Goal: Ask a question: Seek information or help from site administrators or community

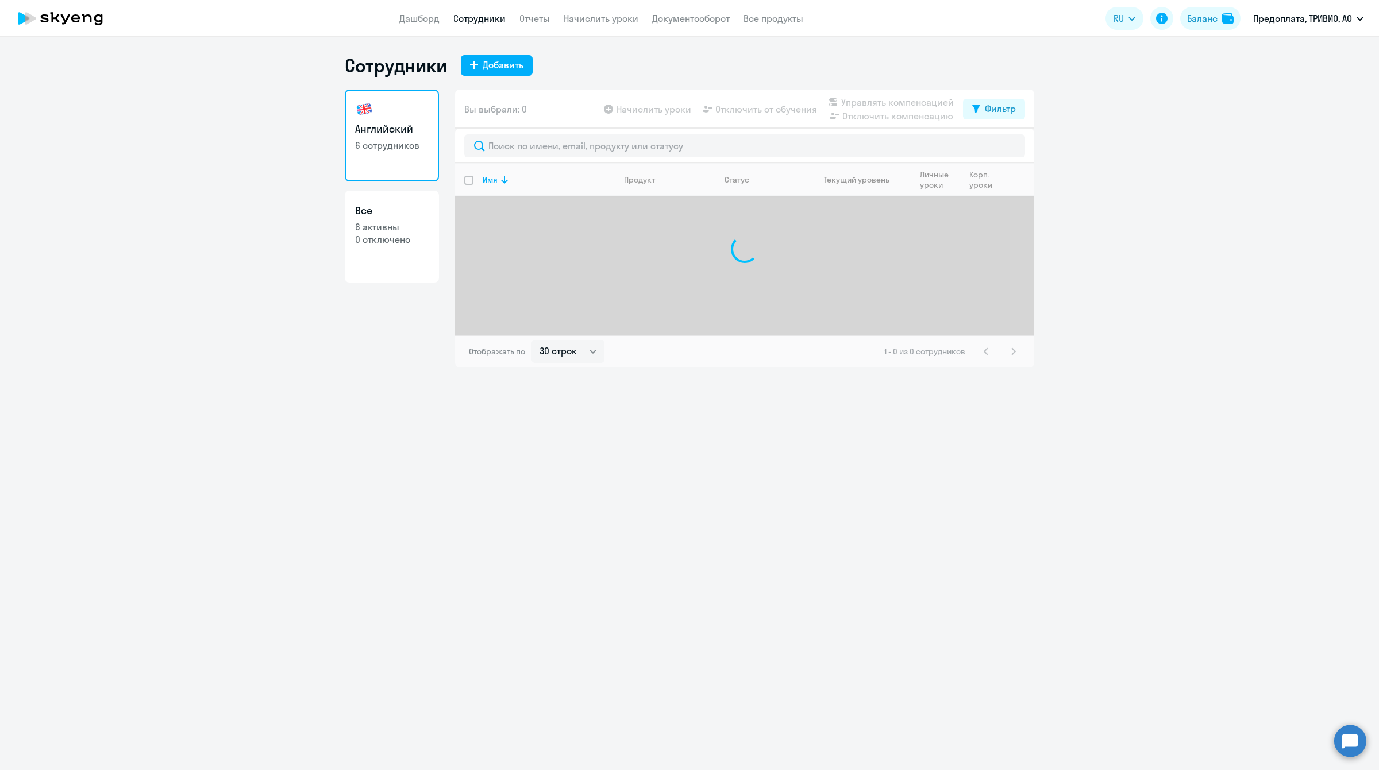
select select "30"
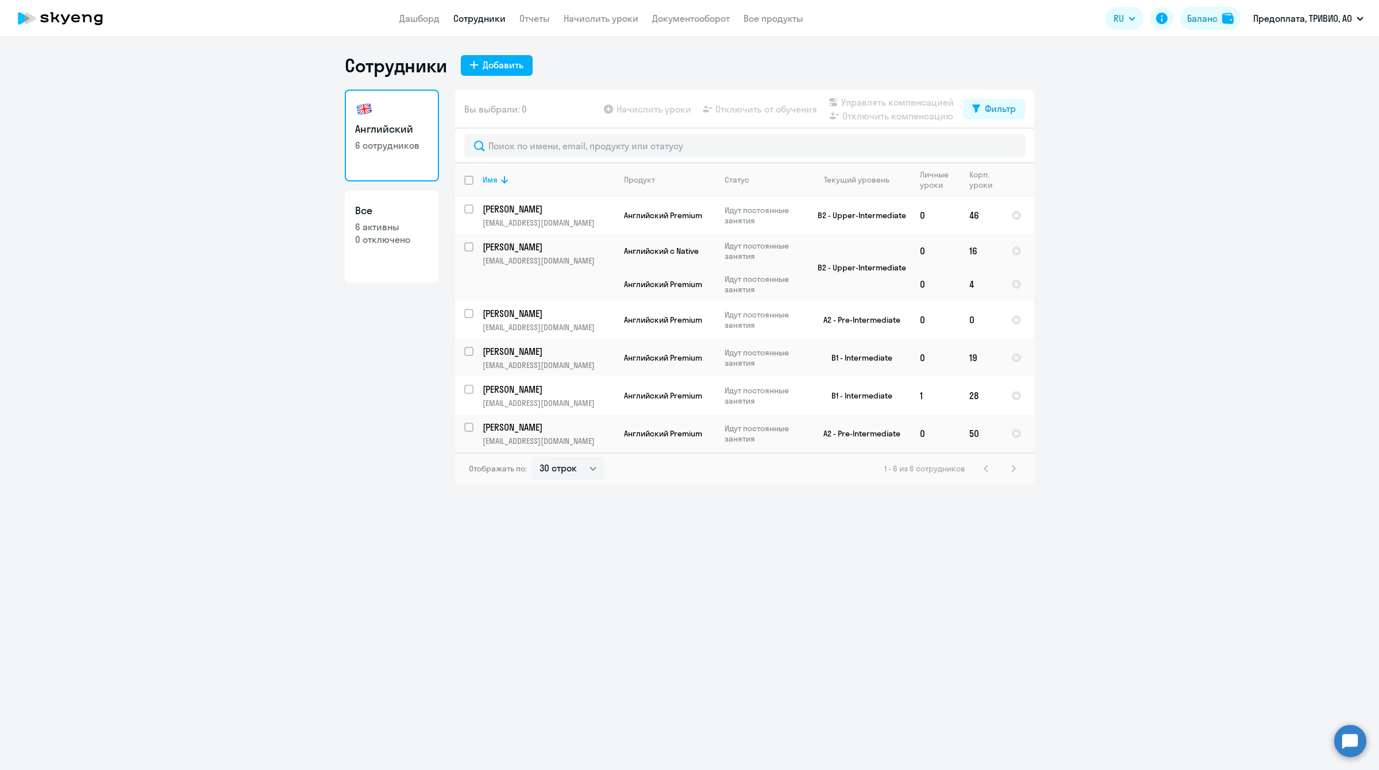
click at [1349, 743] on circle at bounding box center [1350, 741] width 32 height 32
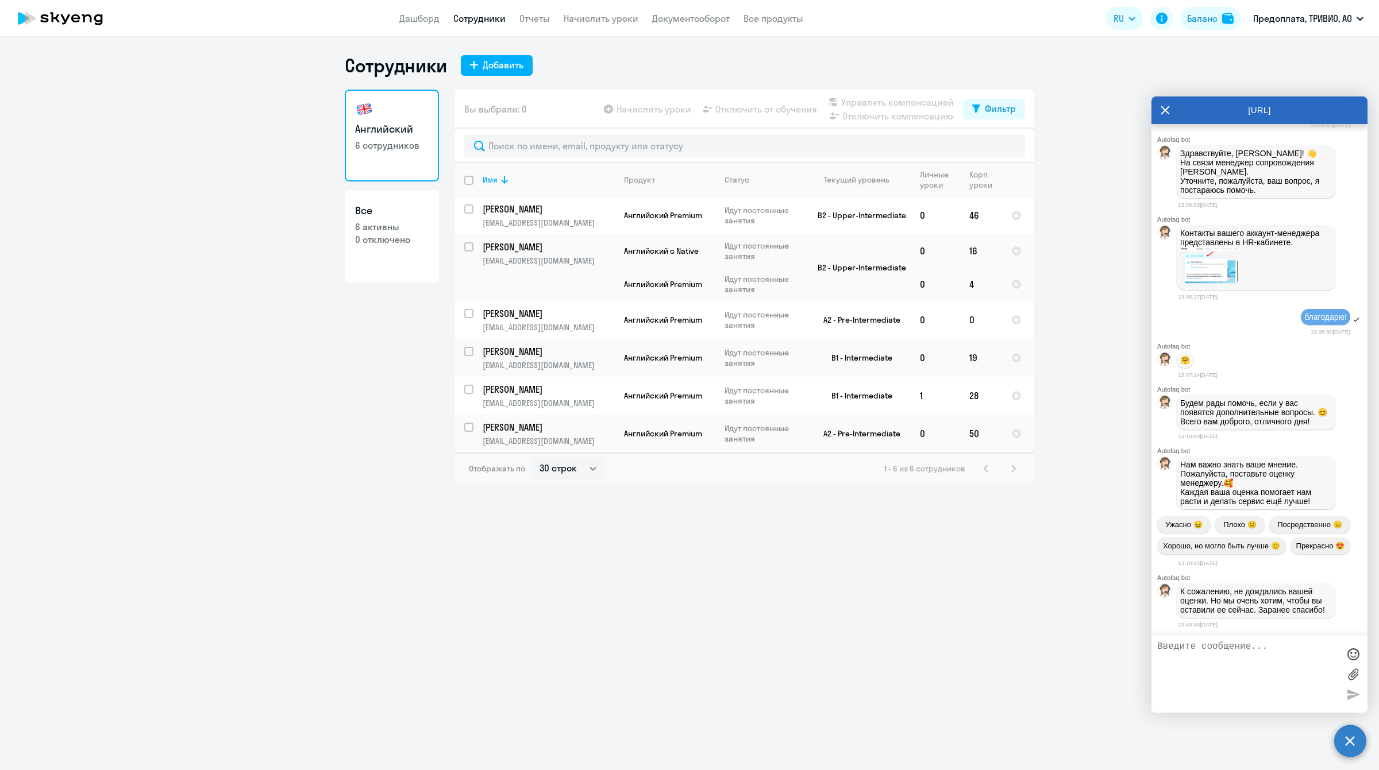
scroll to position [1810, 0]
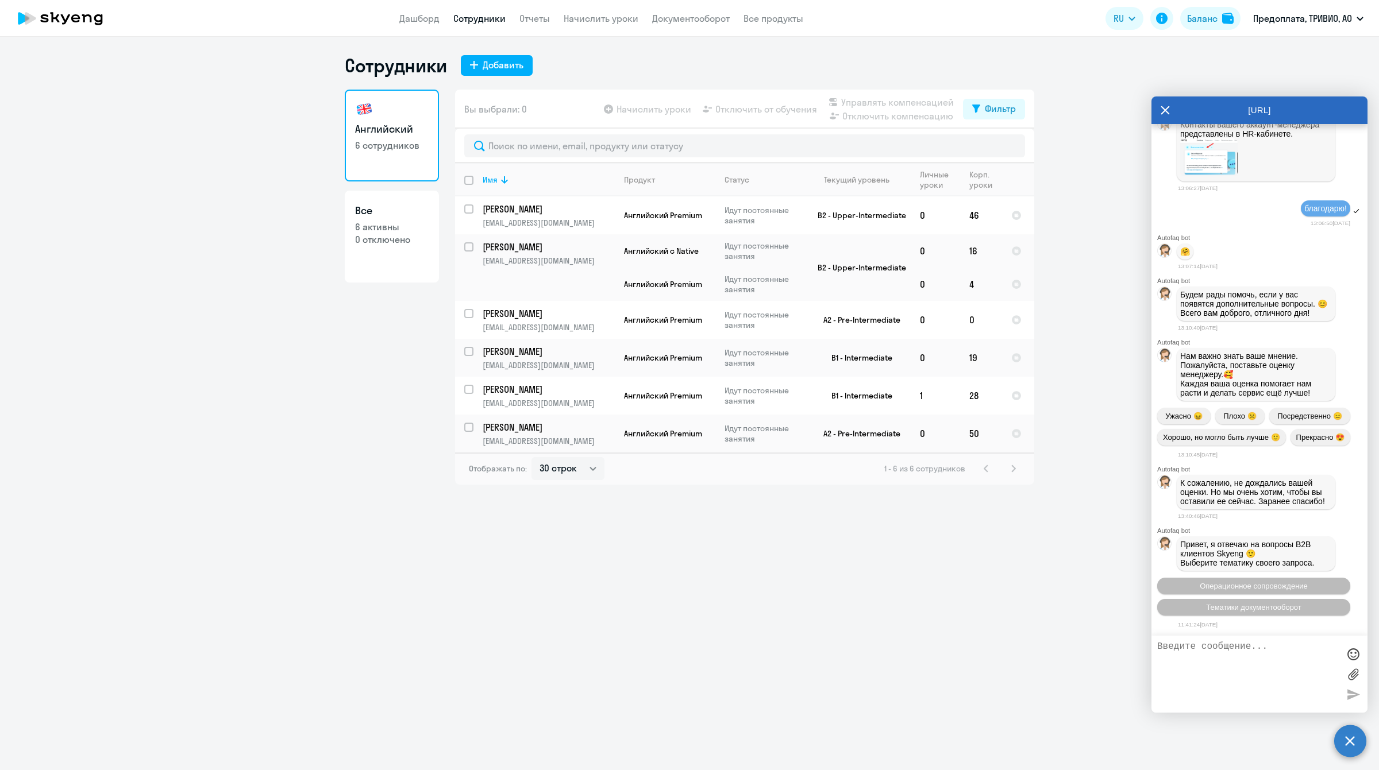
click at [1201, 650] on textarea at bounding box center [1248, 674] width 182 height 65
click at [1297, 675] on textarea "Добрый день! Подскажите, пожалуйста по срокам начисления пакета уроков для сотр…" at bounding box center [1248, 674] width 182 height 65
click at [1302, 678] on textarea "Добрый день! Подскажите, пожалуйста по срокам начисления пакета уроков для сотр…" at bounding box center [1248, 674] width 182 height 65
type textarea "Добрый день! Подскажите, пожалуйста по срокам начисления пакета уроков для сотр…"
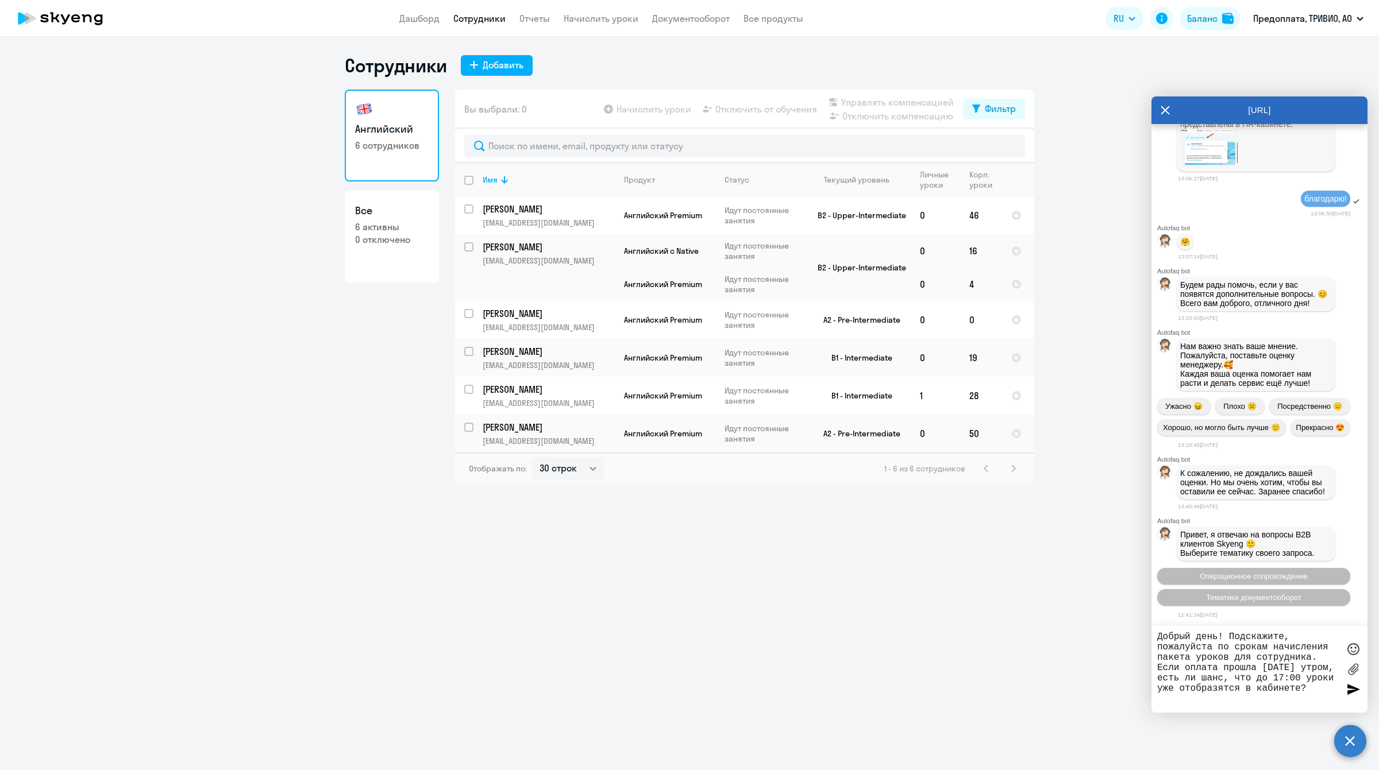
click at [1287, 681] on textarea "Добрый день! Подскажите, пожалуйста по срокам начисления пакета уроков для сотр…" at bounding box center [1248, 669] width 182 height 75
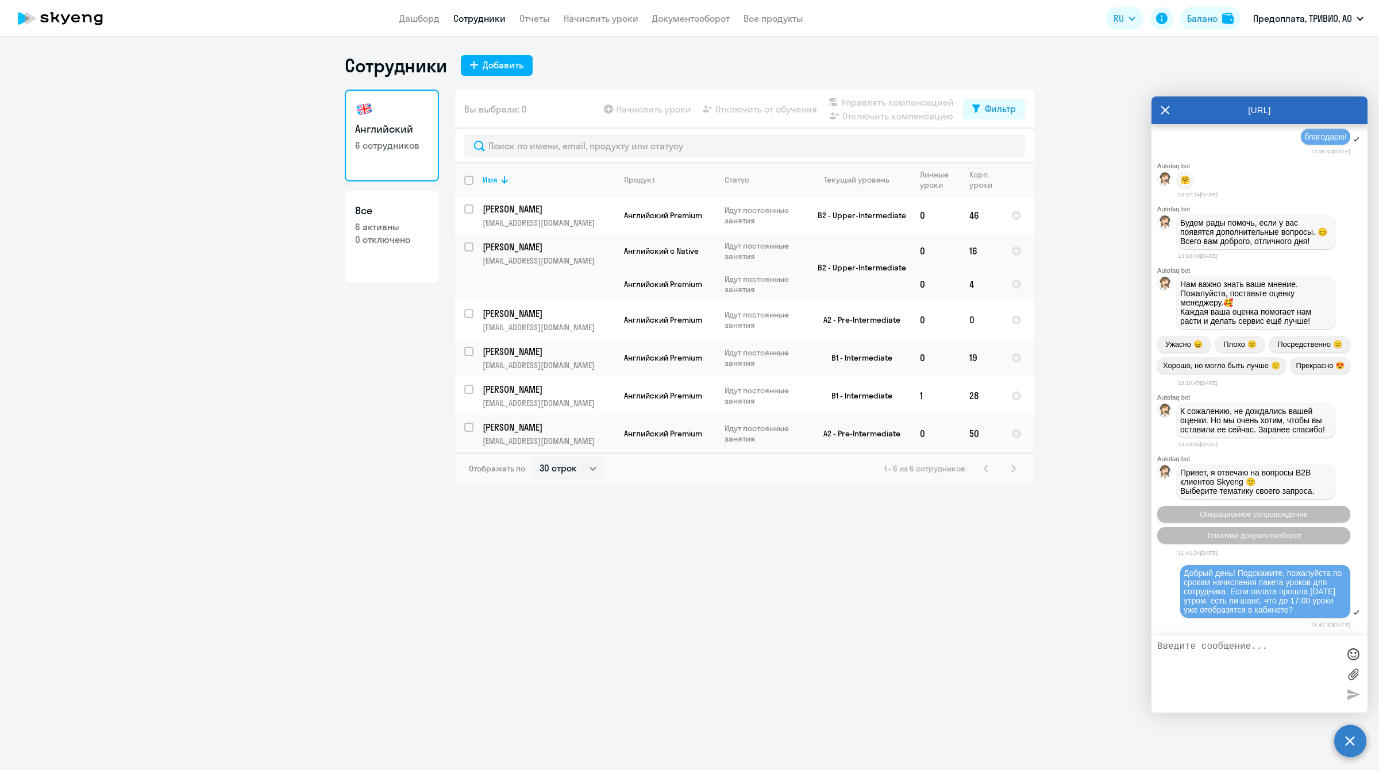
scroll to position [1977, 0]
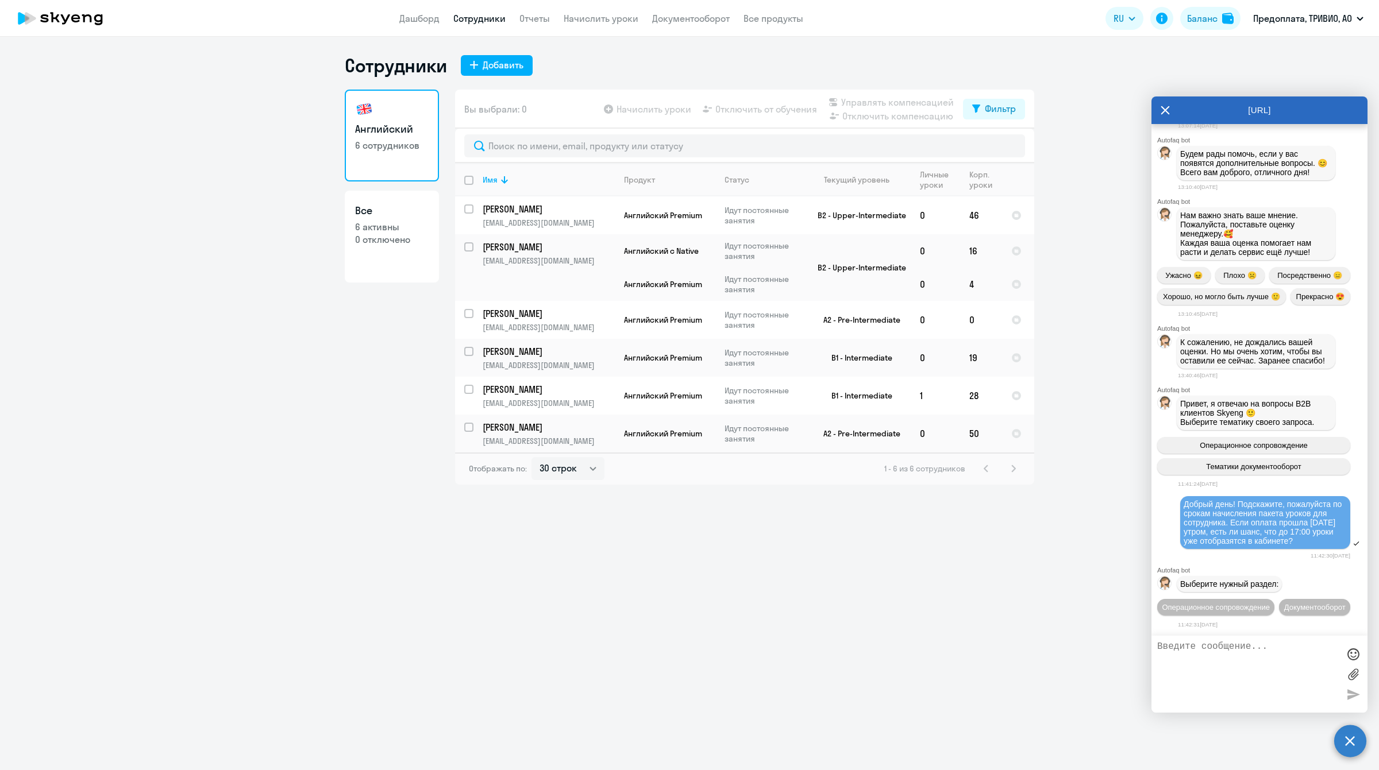
drag, startPoint x: 1235, startPoint y: 522, endPoint x: 1170, endPoint y: 472, distance: 81.6
click at [1170, 495] on div "Добрый день! Подскажите, пожалуйста по срокам начисления пакета уроков для сотр…" at bounding box center [1259, 523] width 216 height 56
copy span "Добрый день! Подскажите, пожалуйста по срокам начисления пакета уроков для сотр…"
click at [1270, 603] on span "Операционное сопровождение" at bounding box center [1216, 607] width 108 height 9
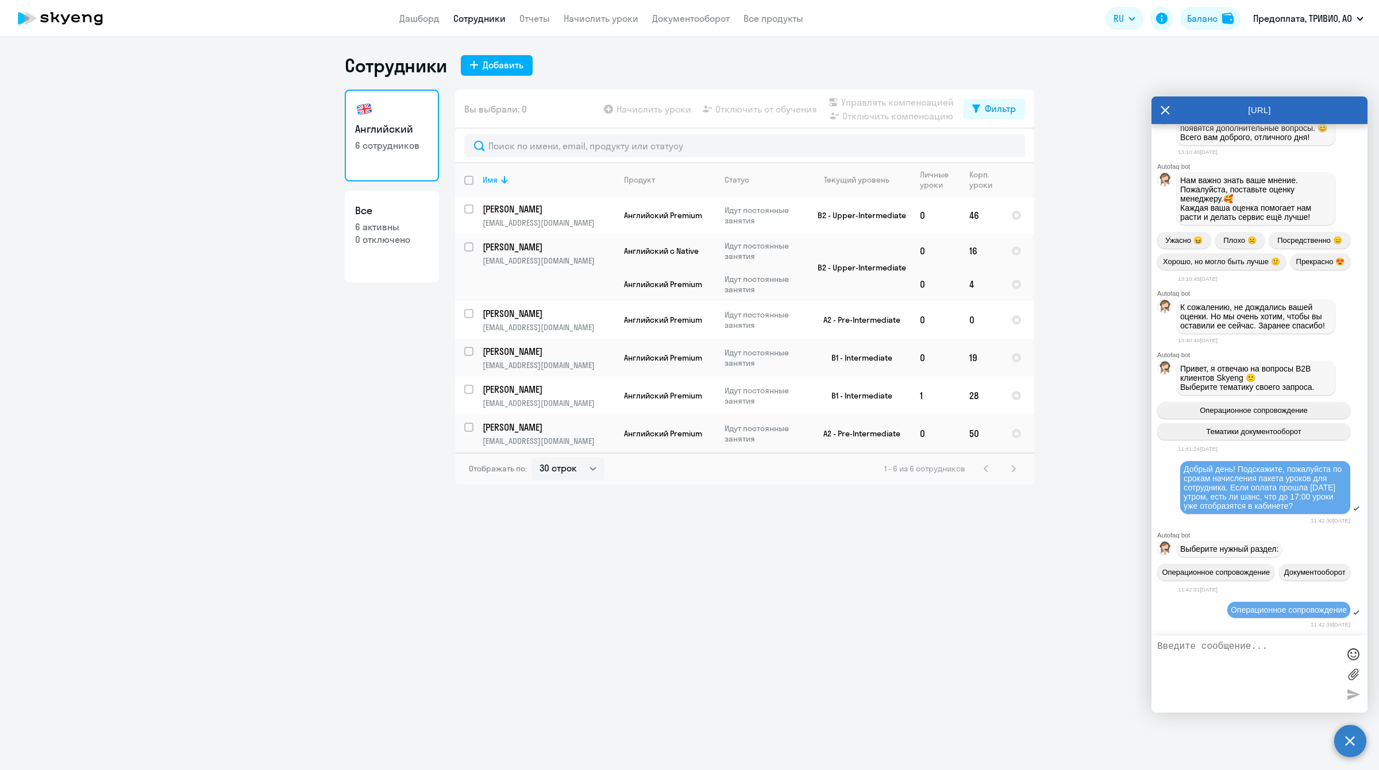
scroll to position [2101, 0]
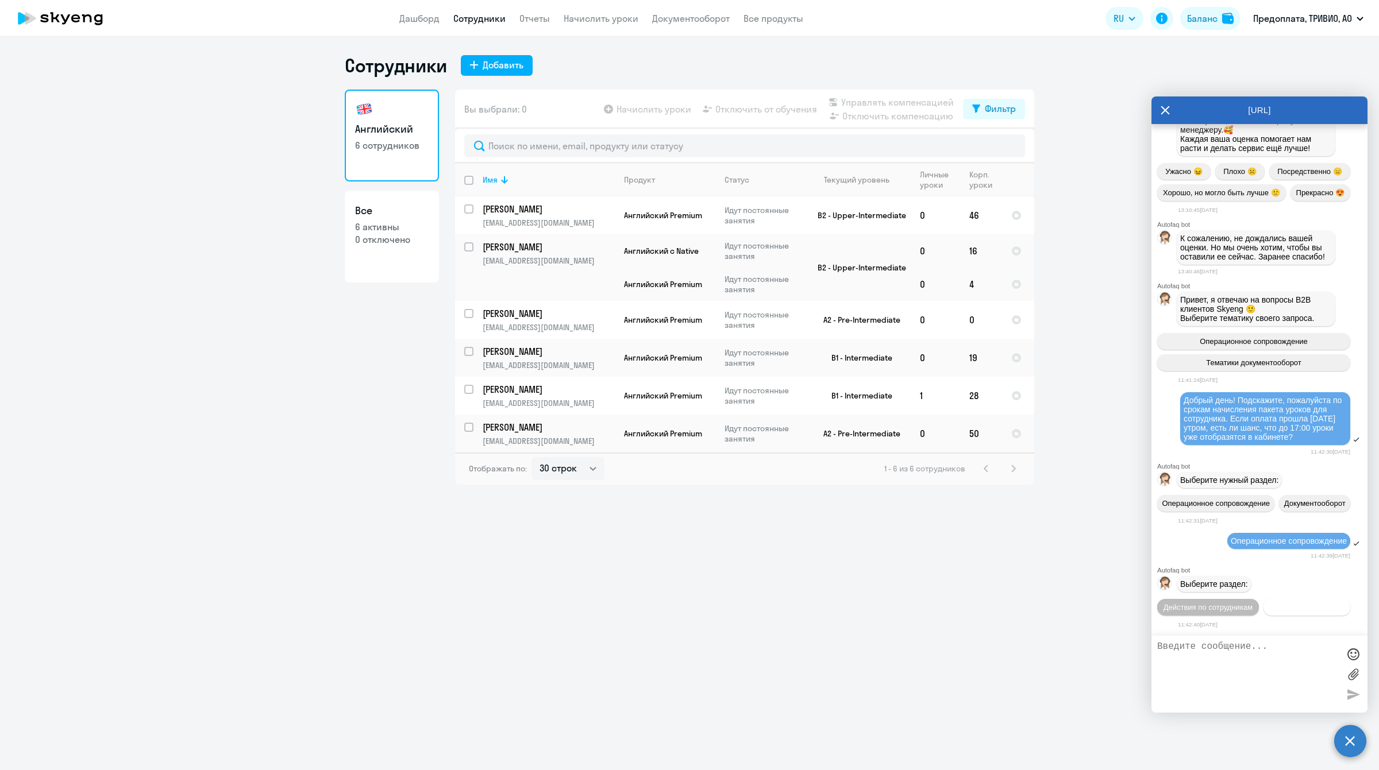
click at [1263, 612] on button "Действия с балансом" at bounding box center [1306, 607] width 87 height 17
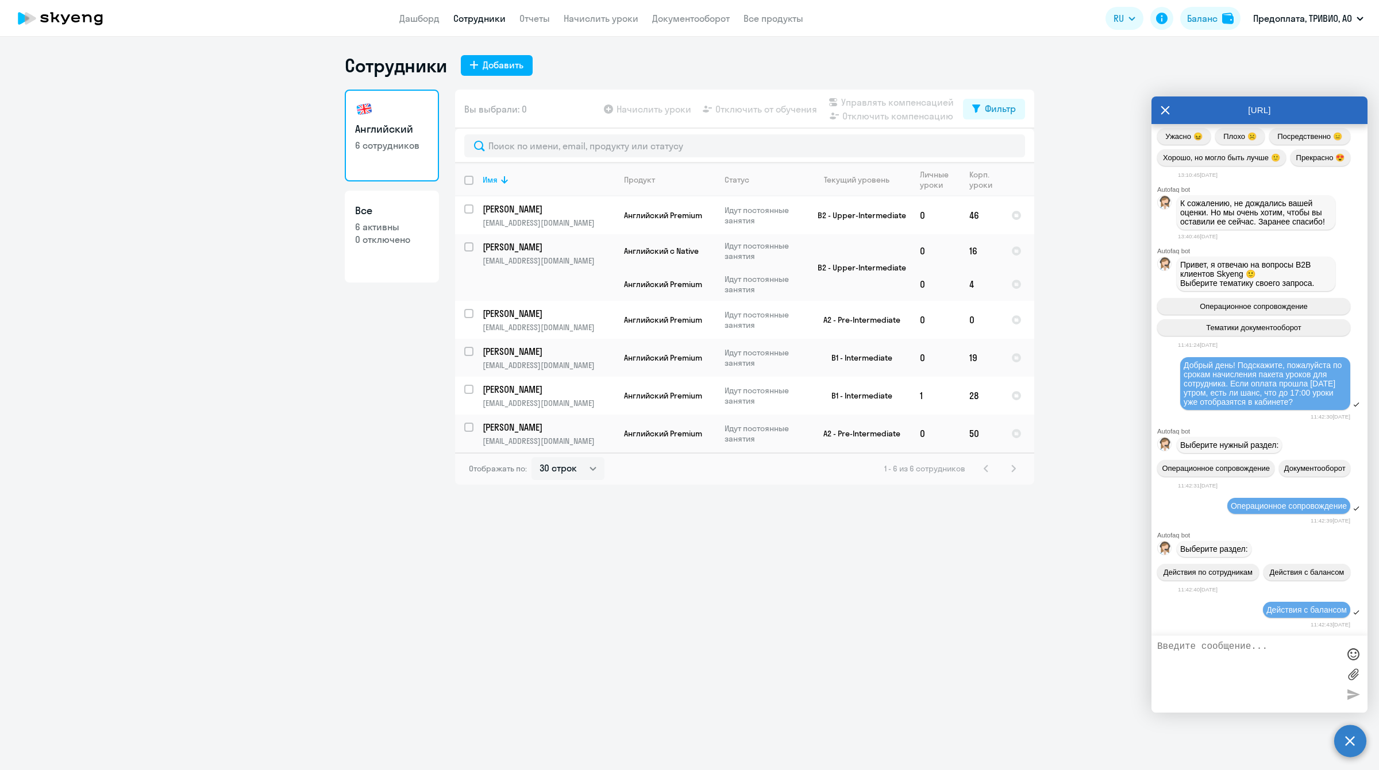
scroll to position [2227, 0]
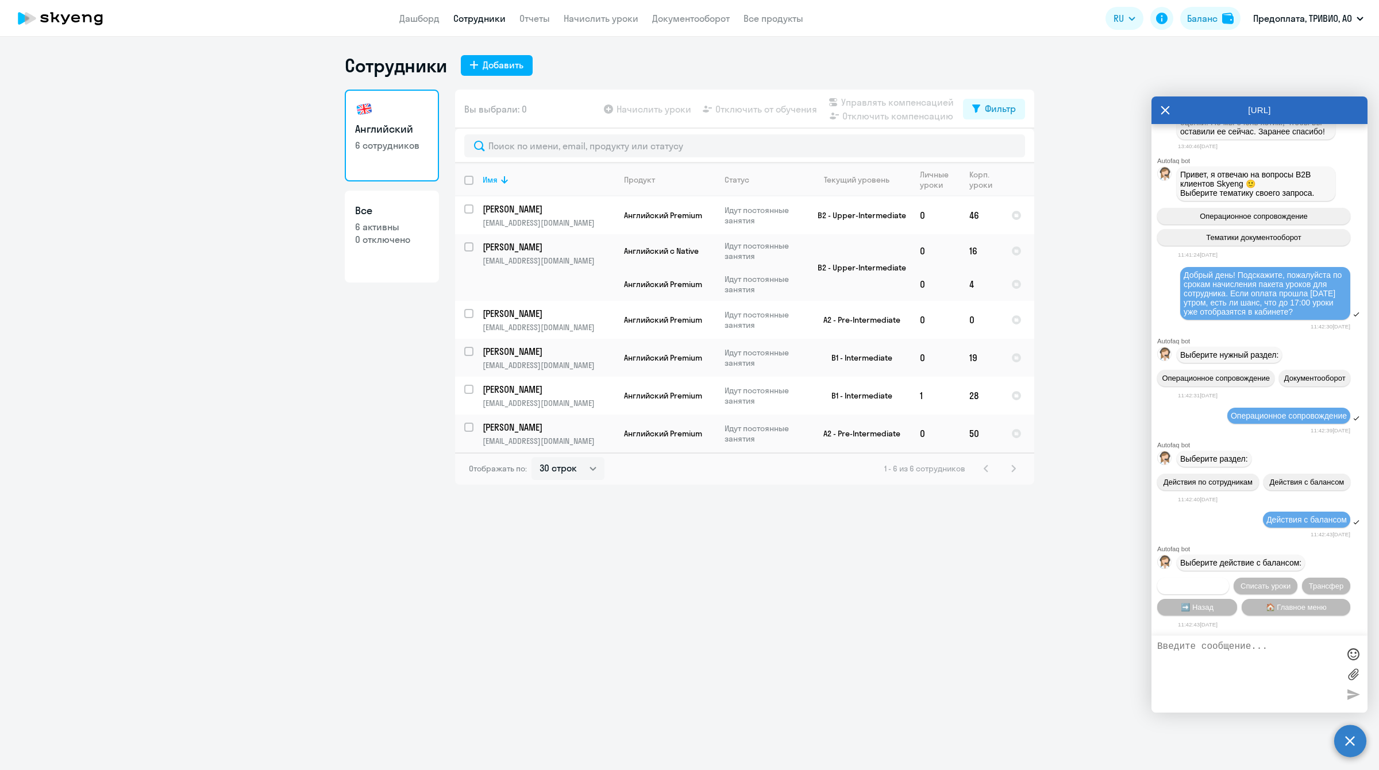
click at [1204, 584] on span "Начислить уроки" at bounding box center [1193, 586] width 59 height 9
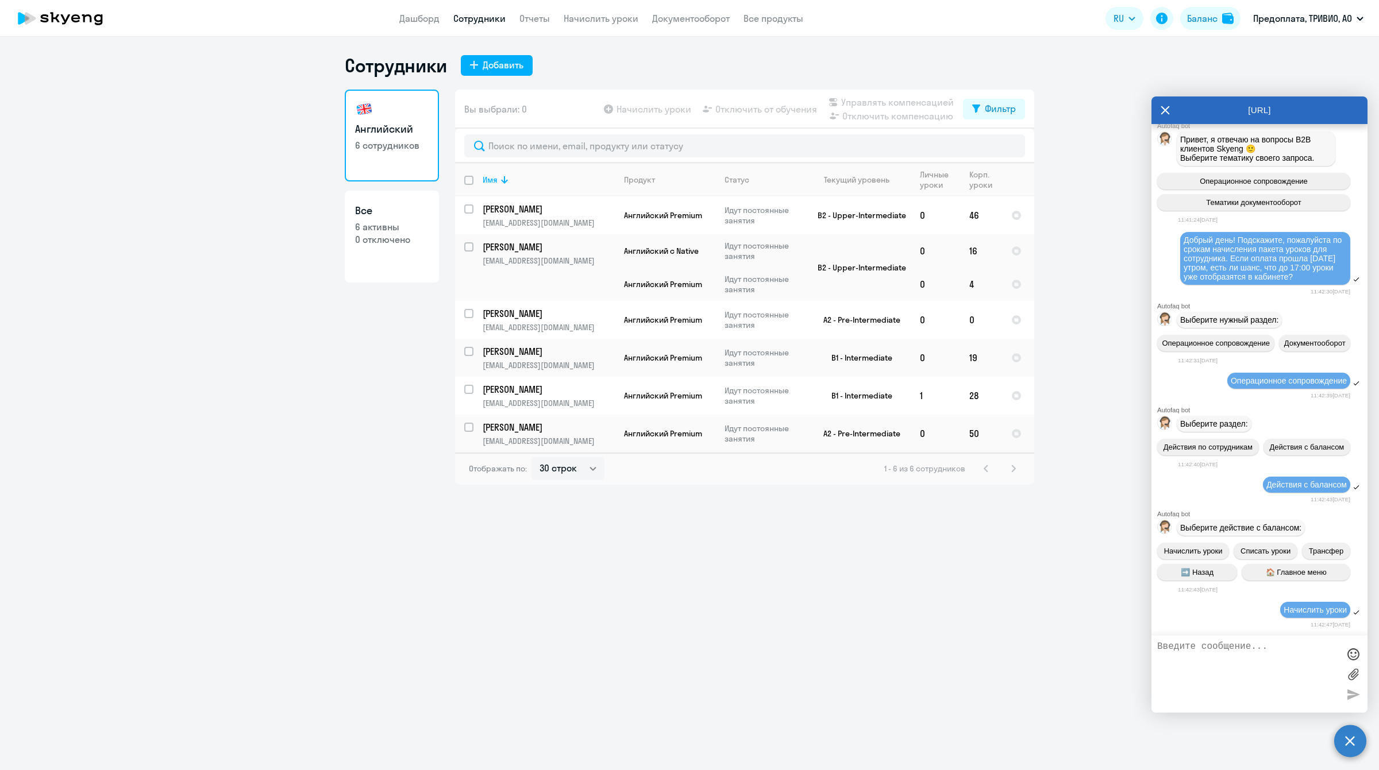
scroll to position [2374, 0]
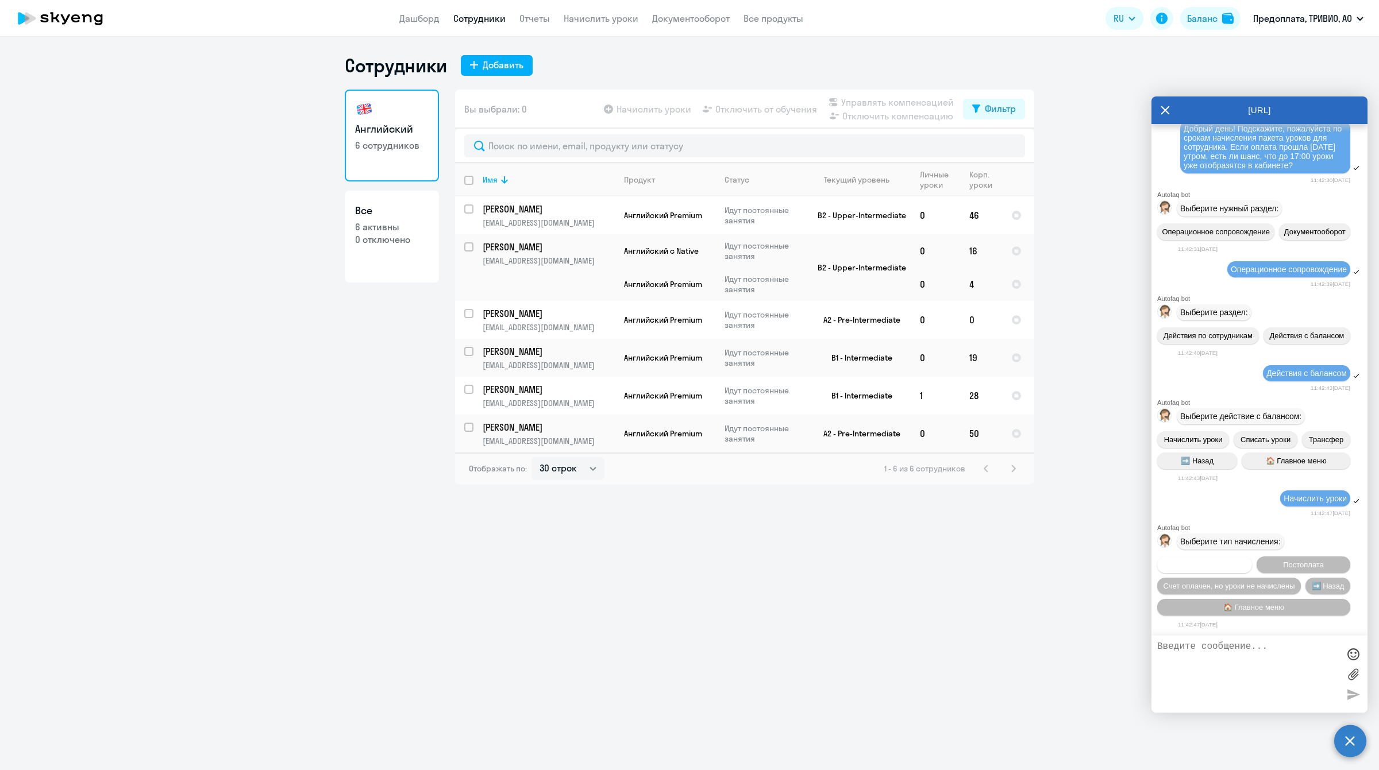
click at [1217, 566] on span "Предоплата" at bounding box center [1204, 565] width 42 height 9
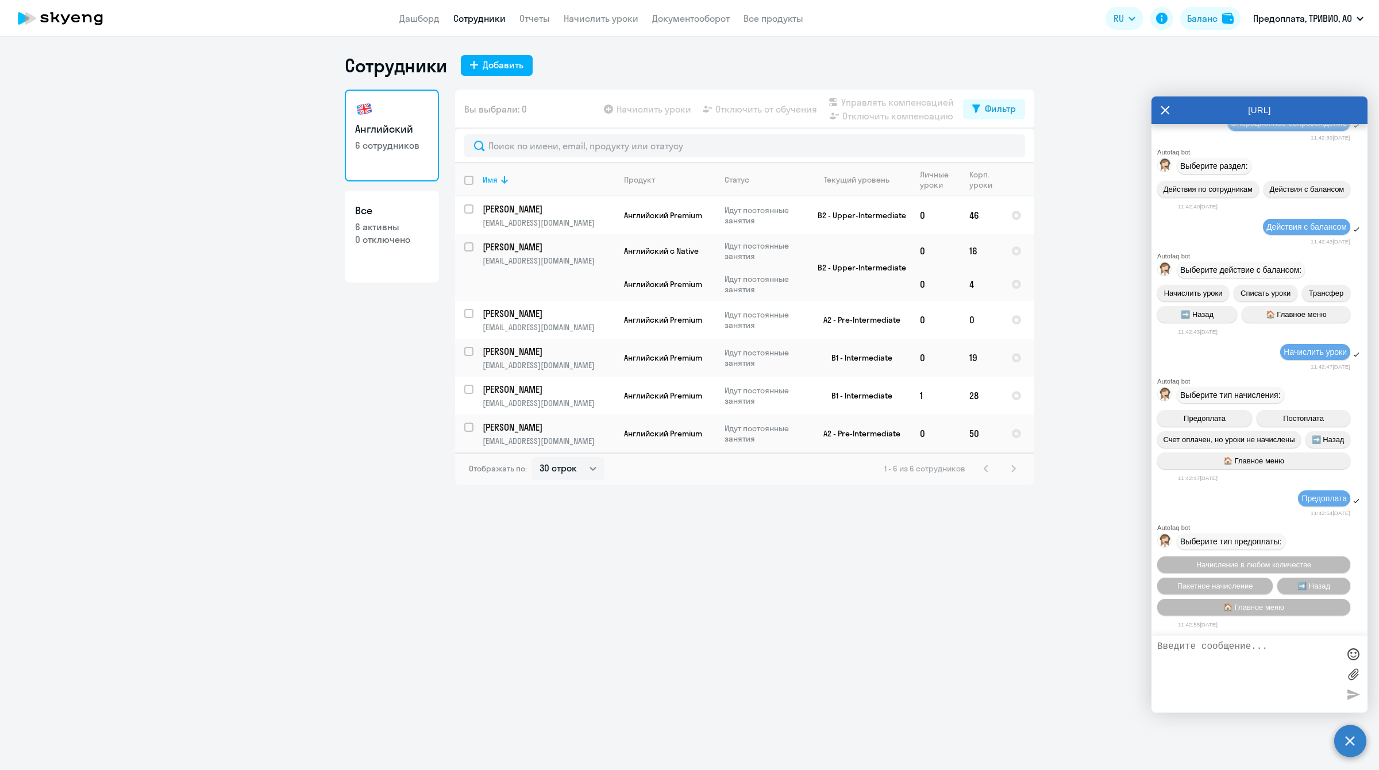
scroll to position [2524, 0]
click at [1221, 582] on span "Пакетное начисление" at bounding box center [1215, 586] width 76 height 9
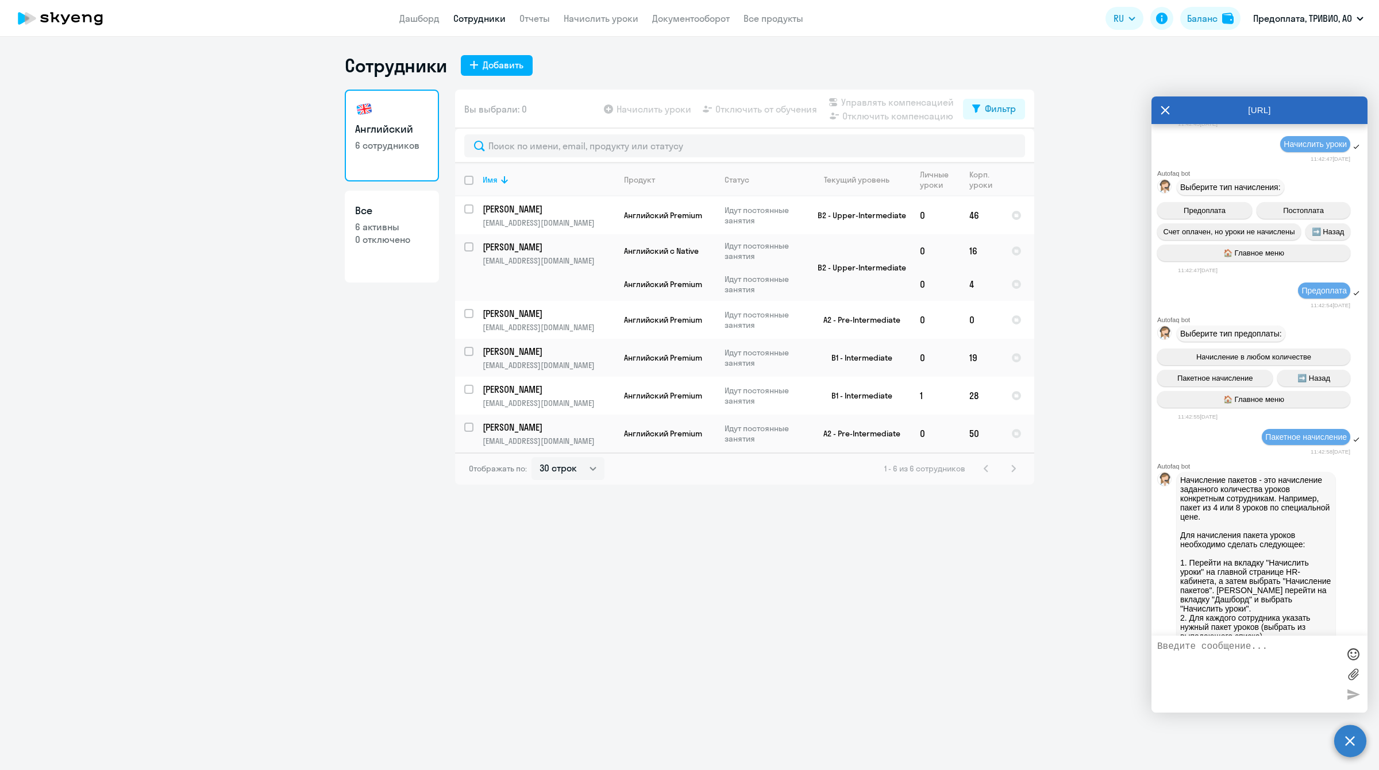
scroll to position [3094, 0]
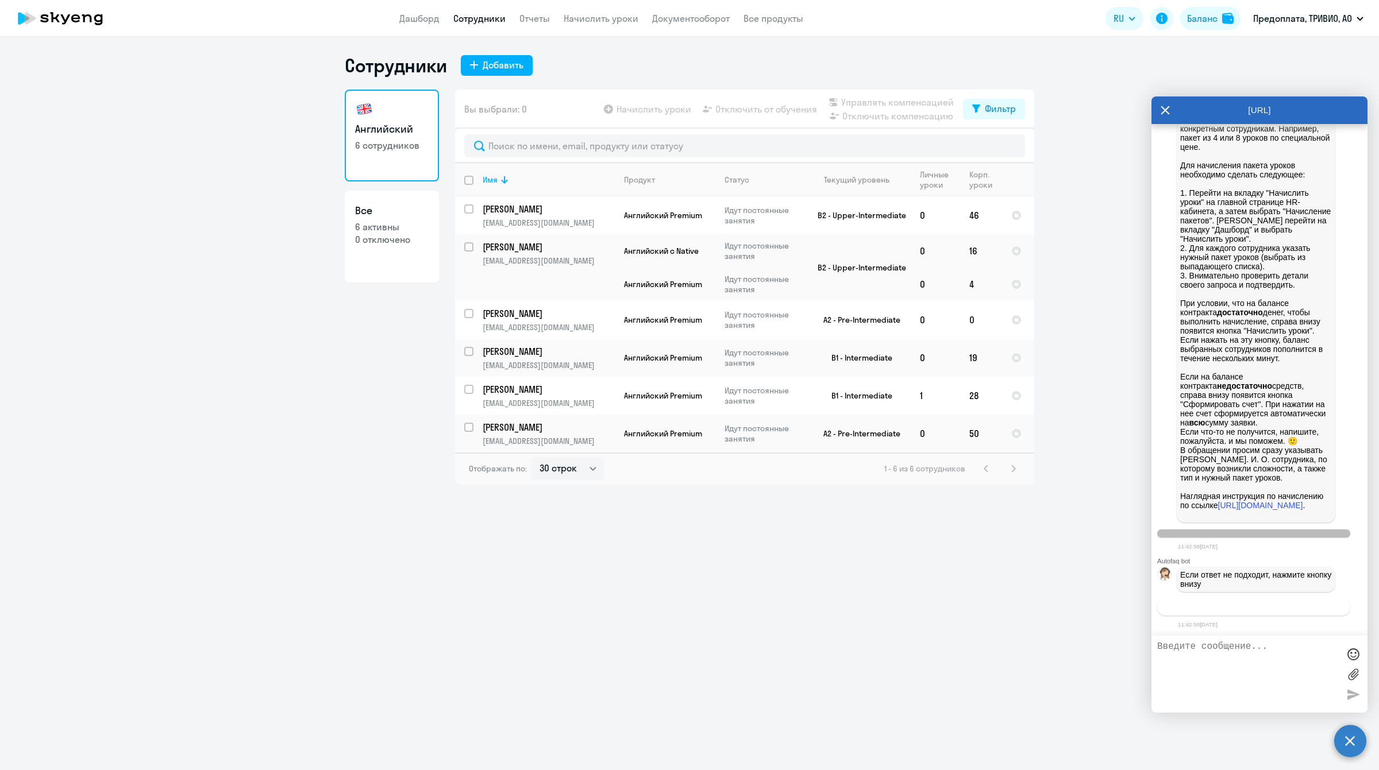
click at [1225, 607] on span "Связаться с менеджером" at bounding box center [1253, 607] width 88 height 9
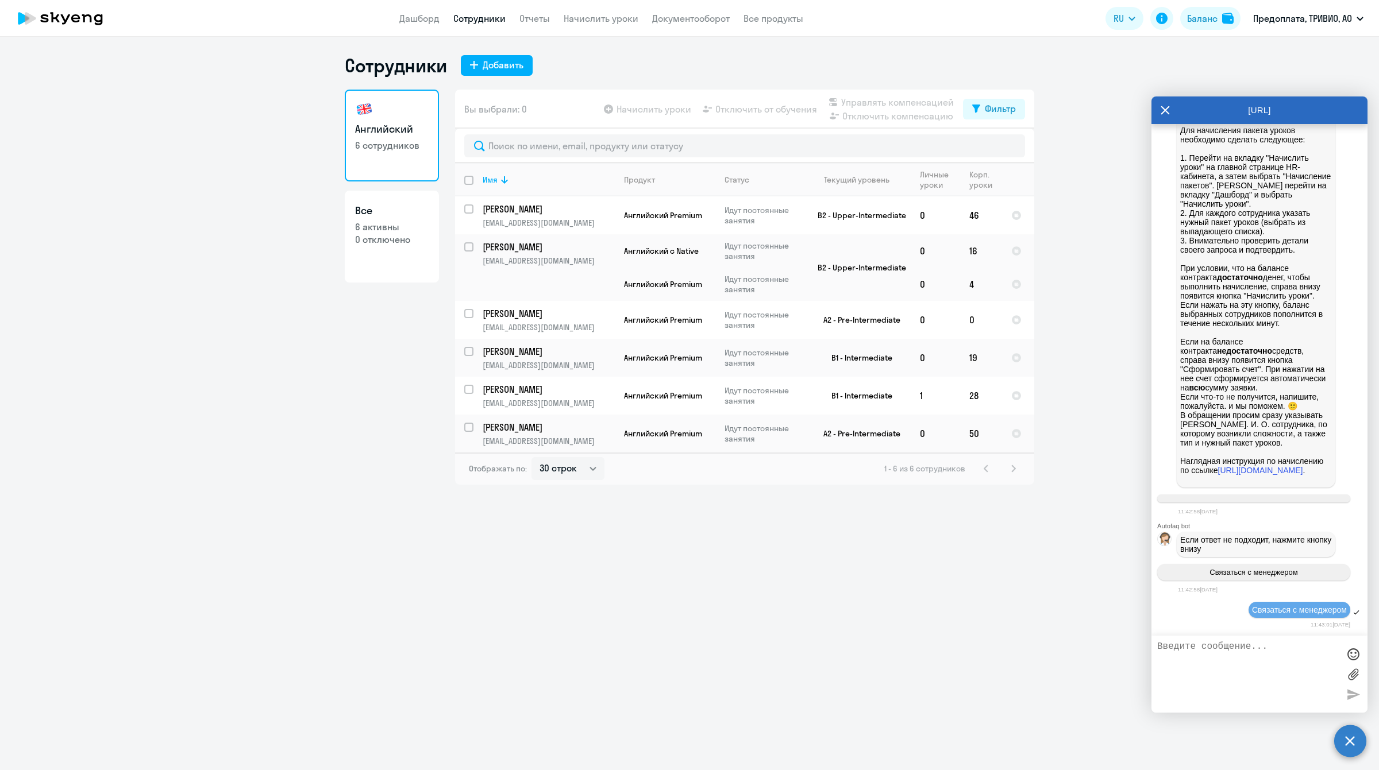
click at [1206, 650] on textarea at bounding box center [1248, 674] width 182 height 65
paste textarea "Добрый день! Подскажите, пожалуйста по срокам начисления пакета уроков для сотр…"
type textarea "Добрый день! Подскажите, пожалуйста по срокам начисления пакета уроков для сотр…"
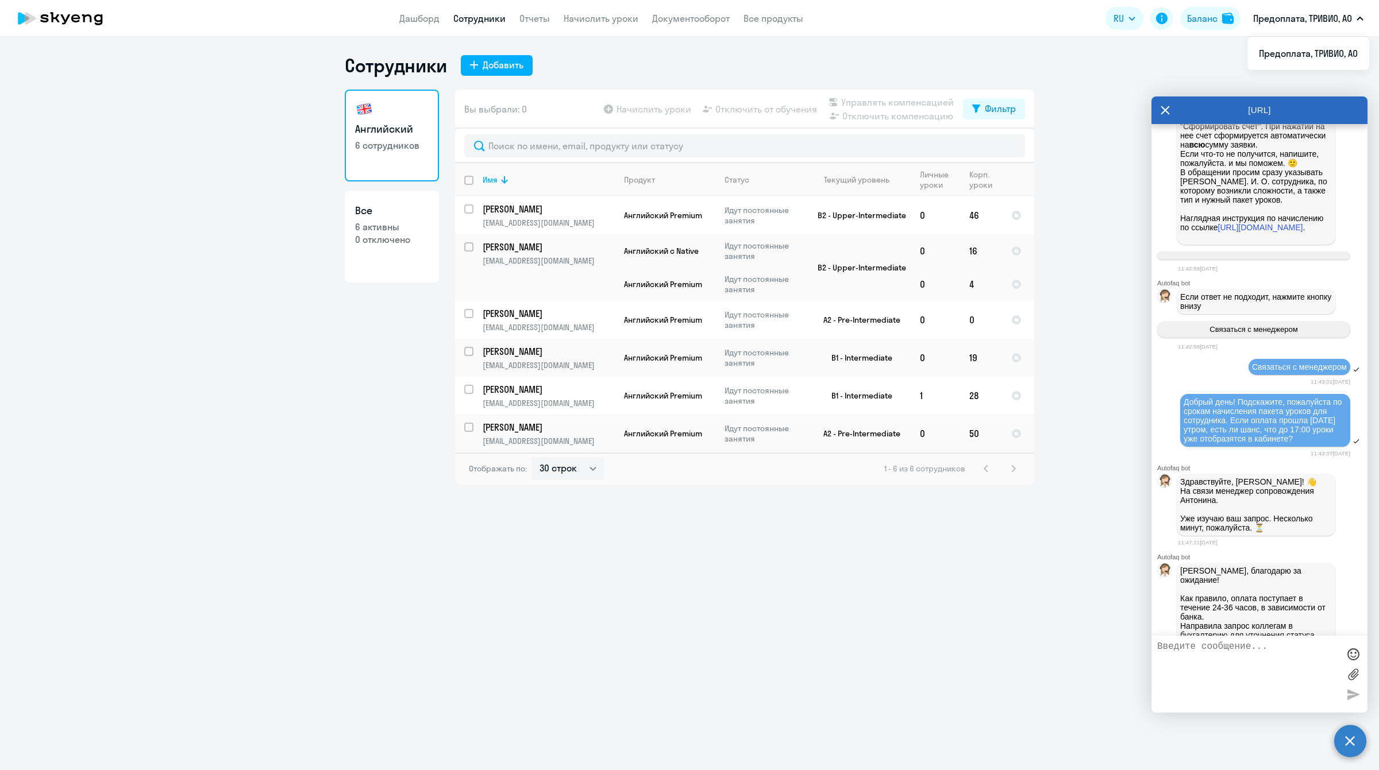
scroll to position [3486, 0]
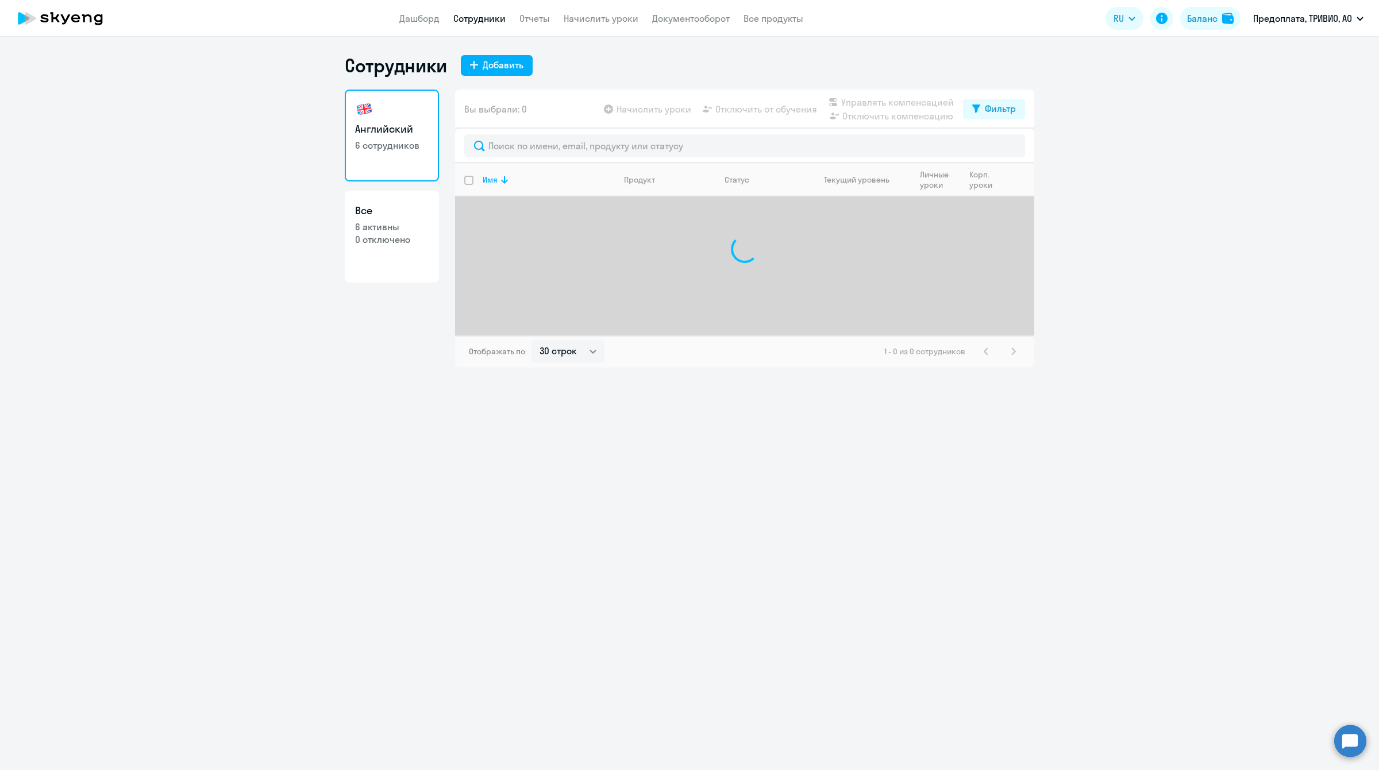
select select "30"
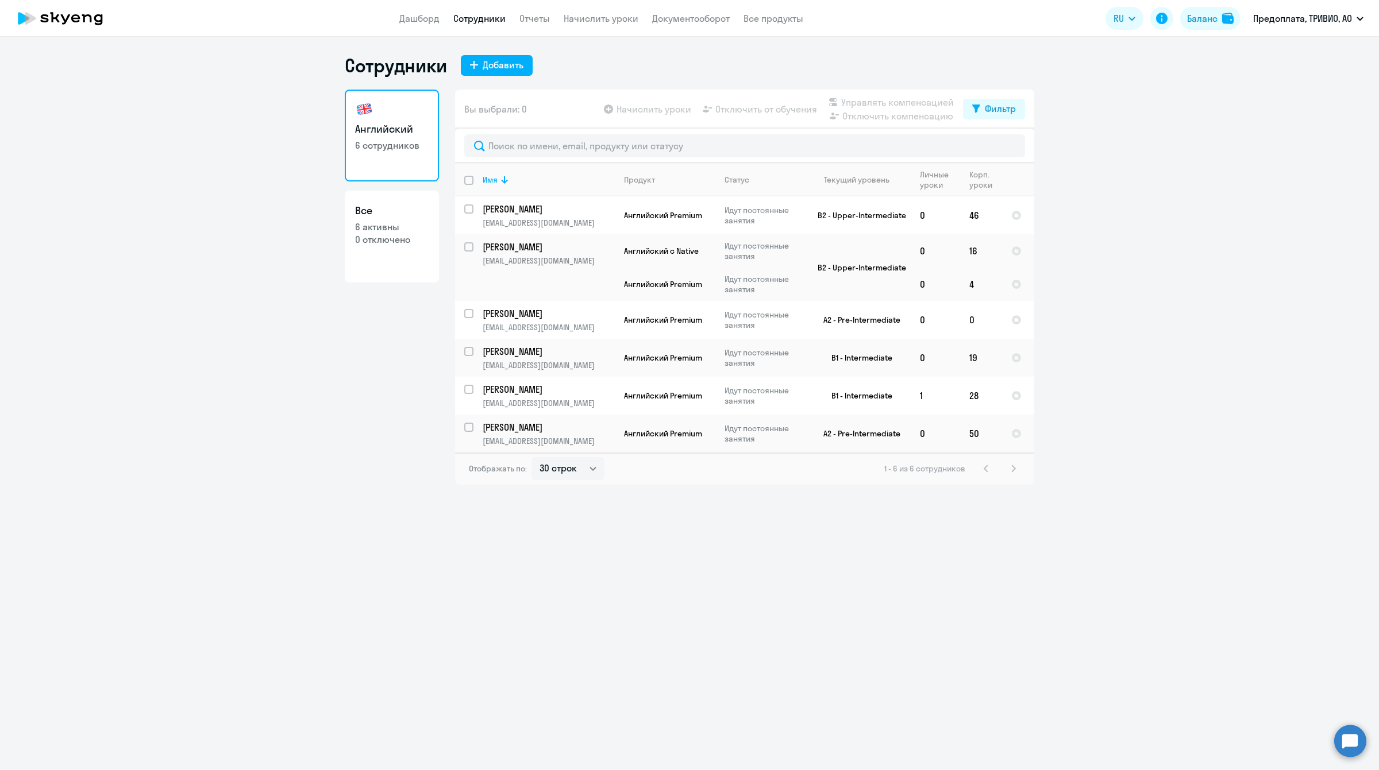
click at [1357, 737] on circle at bounding box center [1350, 741] width 32 height 32
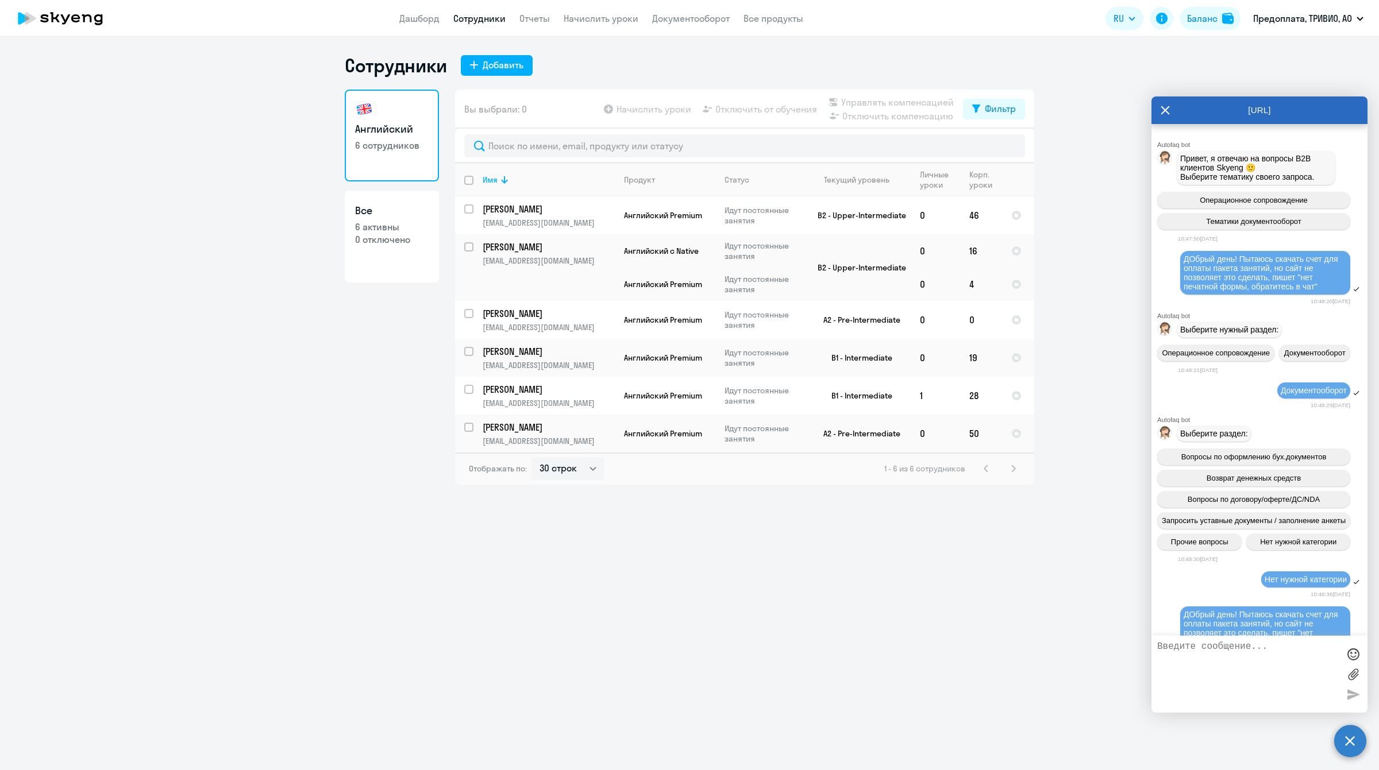
scroll to position [3486, 0]
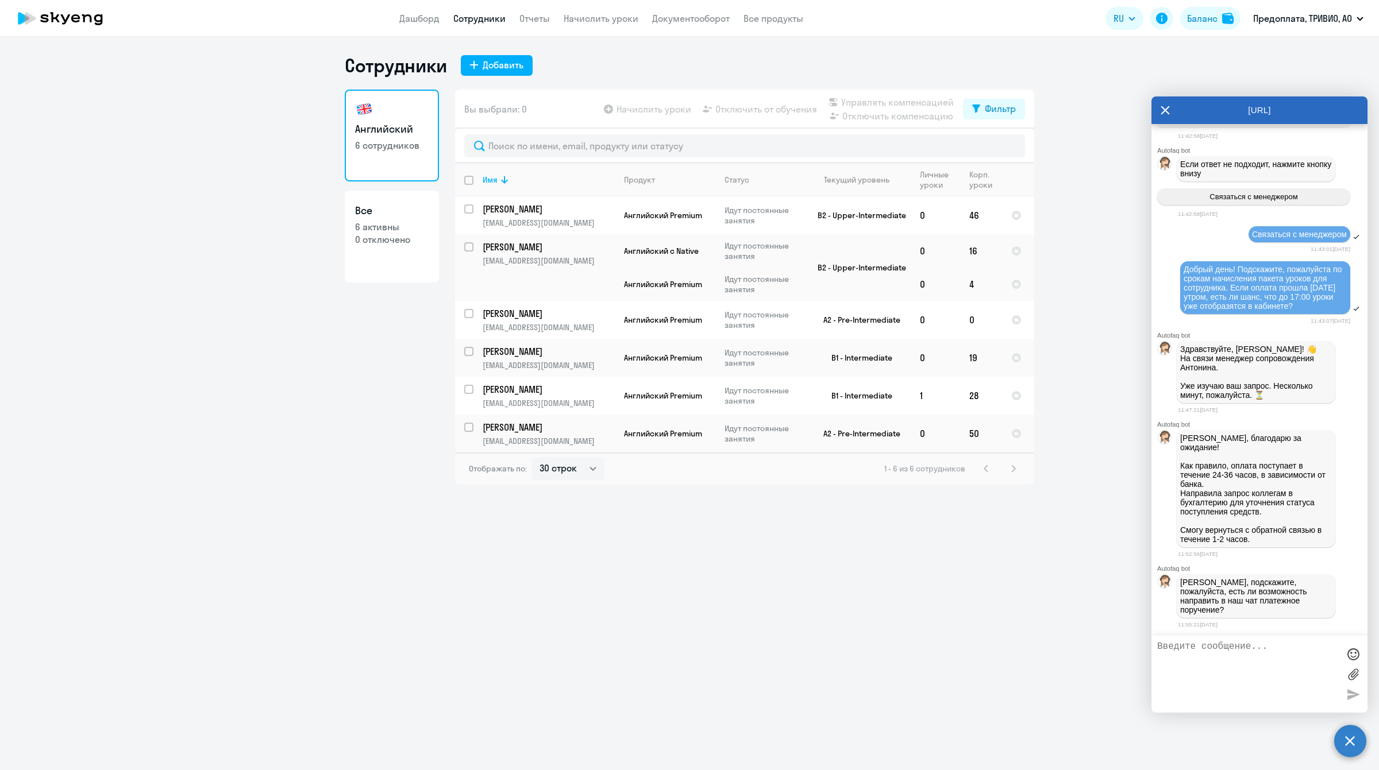
click at [1207, 657] on textarea at bounding box center [1248, 674] width 182 height 65
click at [1199, 648] on textarea at bounding box center [1248, 674] width 182 height 65
type textarea "Д"
type textarea "П"
type textarea "Да, попробуем сейчас прислать"
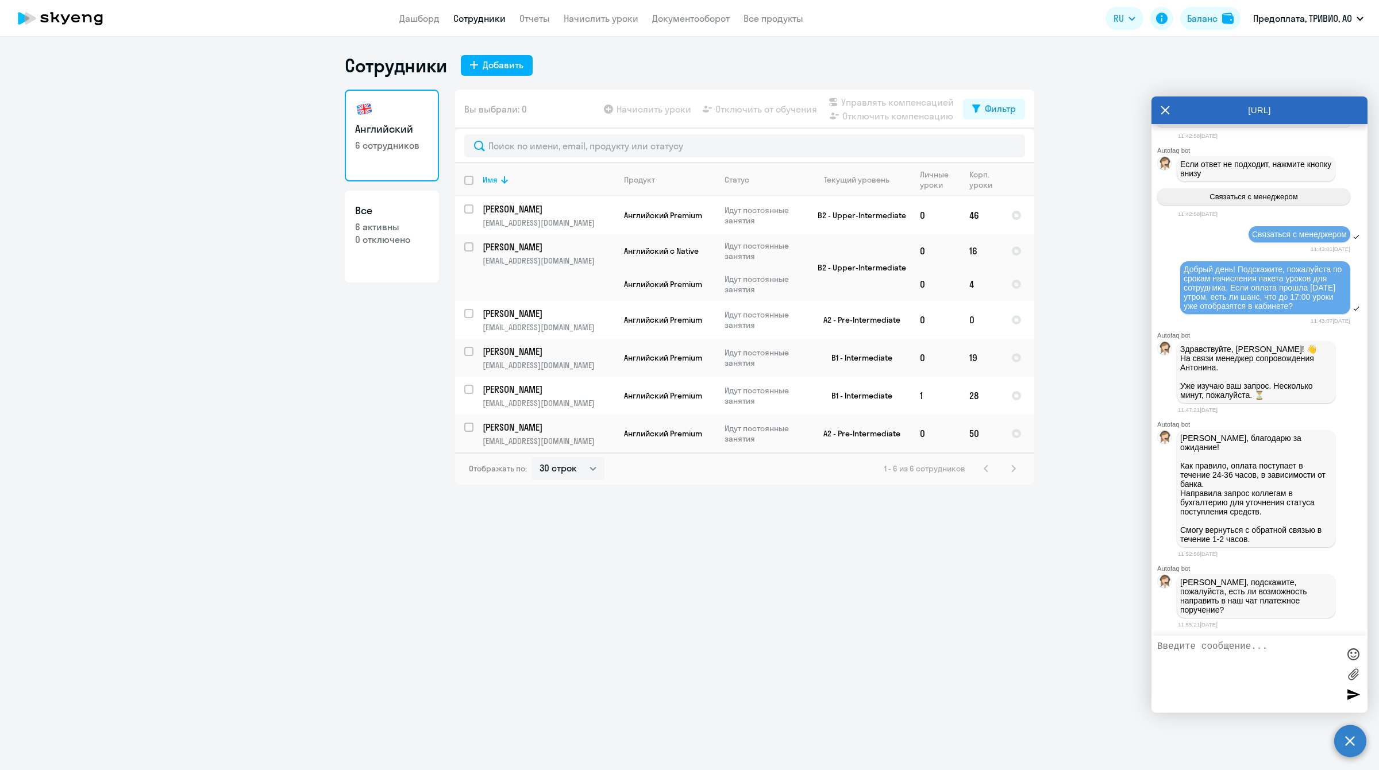
scroll to position [3520, 0]
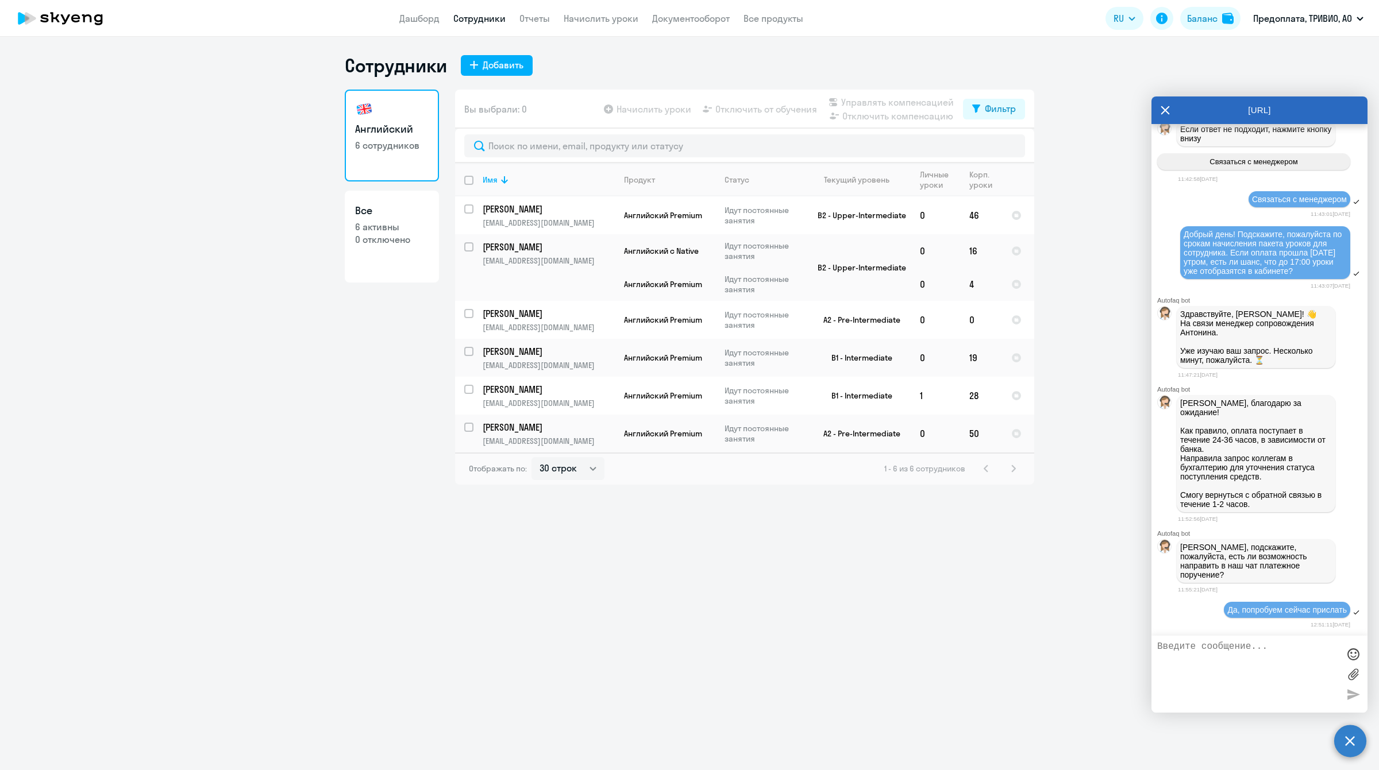
click at [1222, 657] on textarea at bounding box center [1248, 674] width 182 height 65
